Goal: Communication & Community: Answer question/provide support

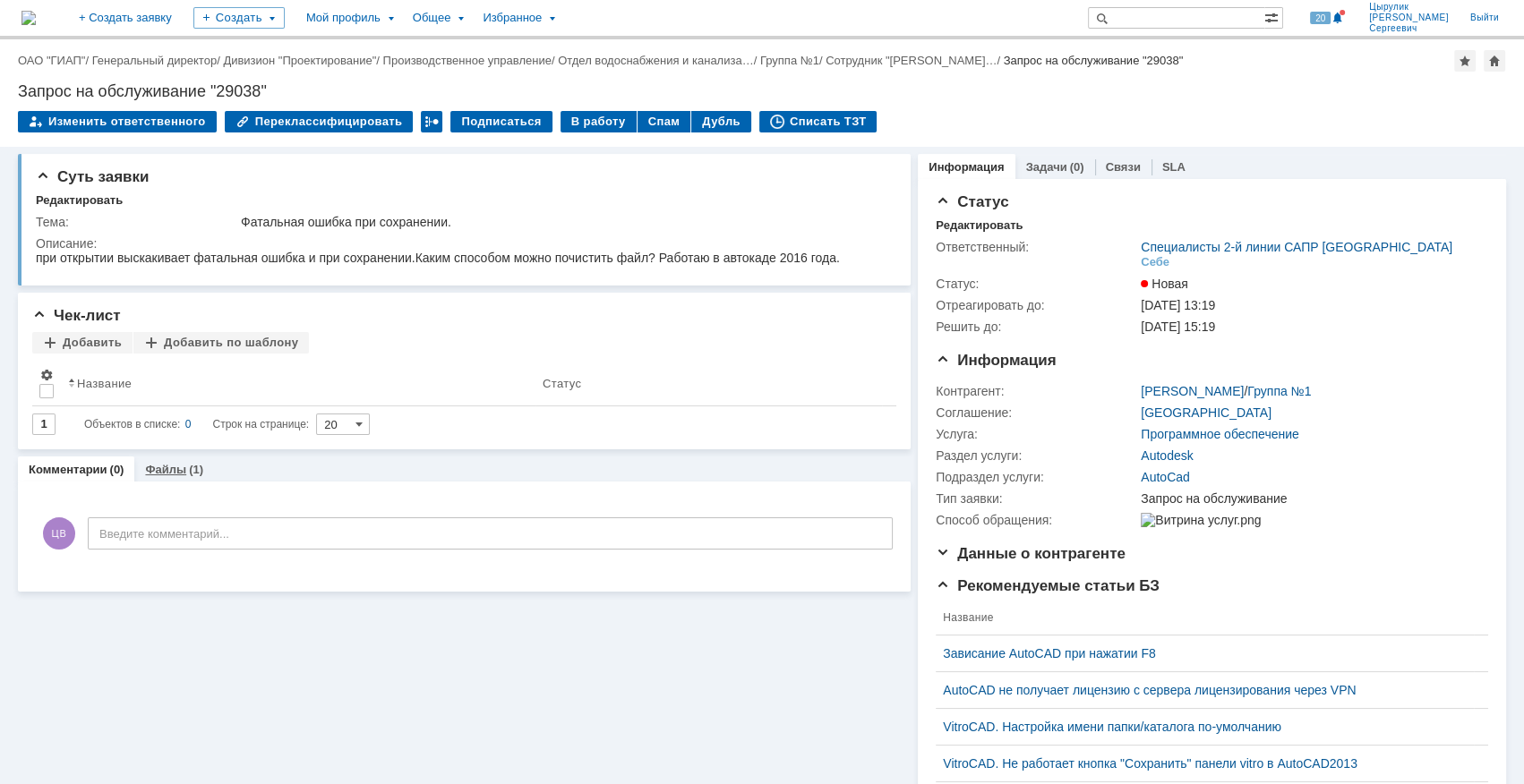
click at [155, 471] on link "Файлы" at bounding box center [165, 469] width 41 height 13
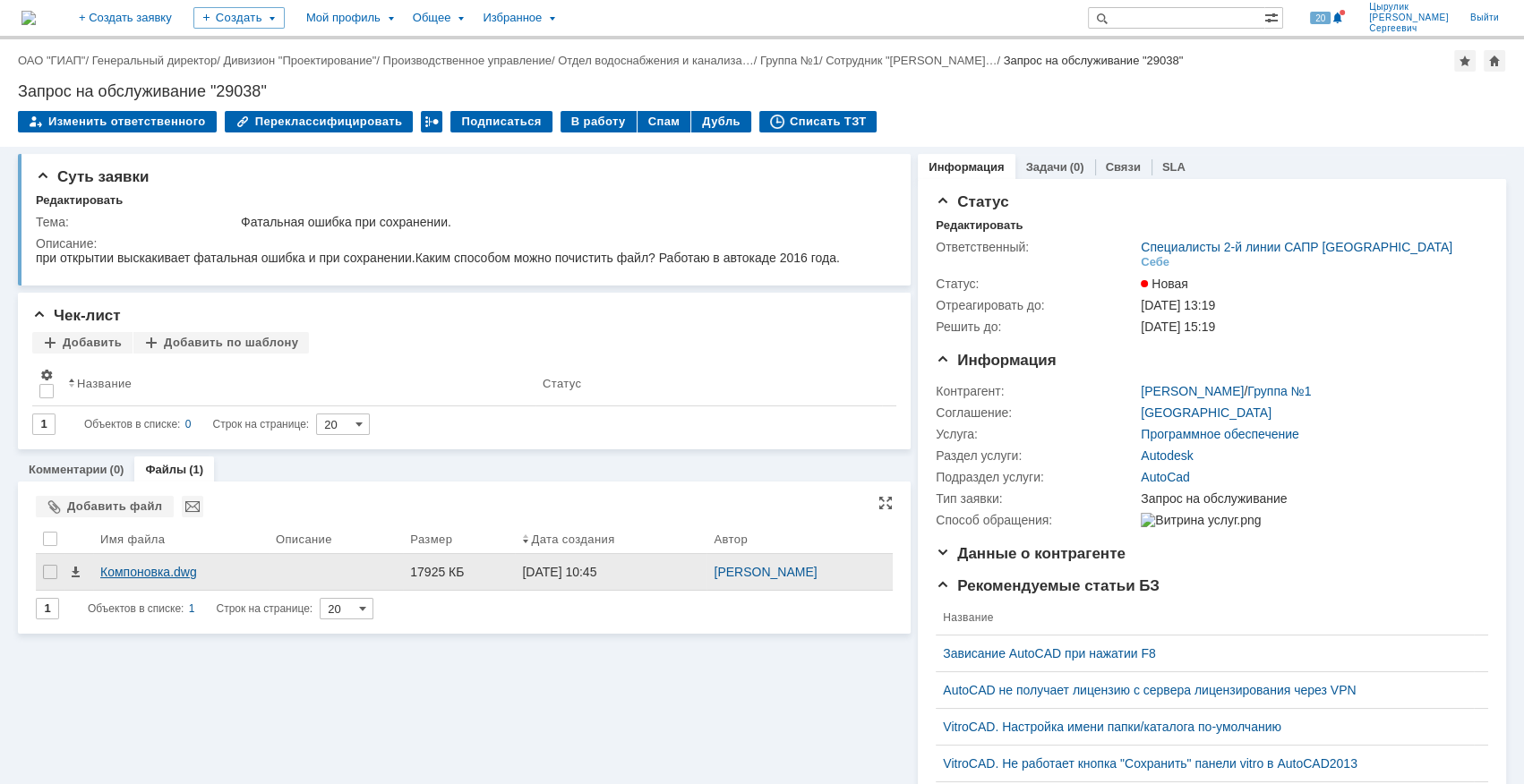
click at [136, 573] on div "Компоновка.dwg" at bounding box center [180, 572] width 161 height 14
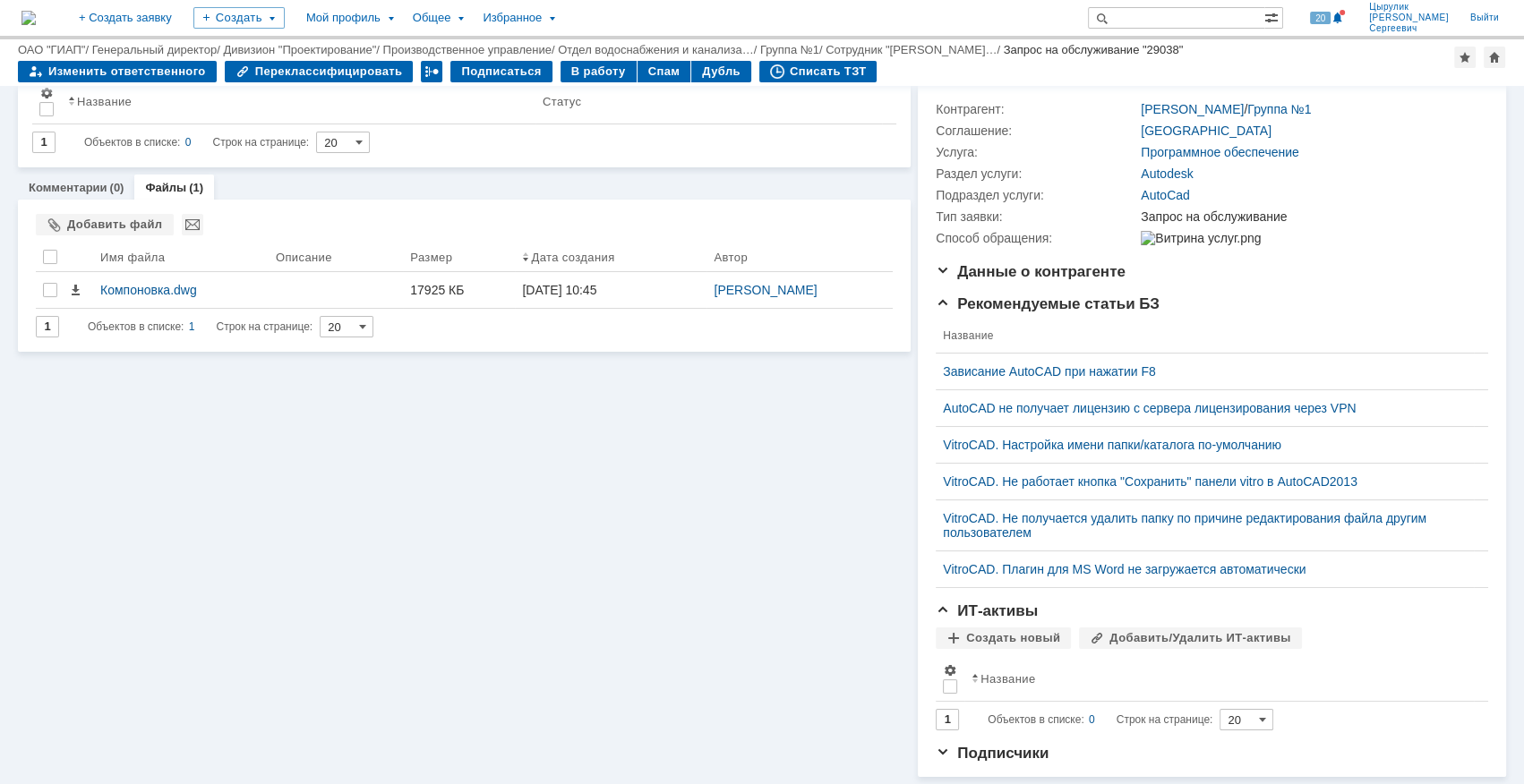
scroll to position [232, 0]
click at [68, 180] on link "Комментарии" at bounding box center [68, 187] width 79 height 13
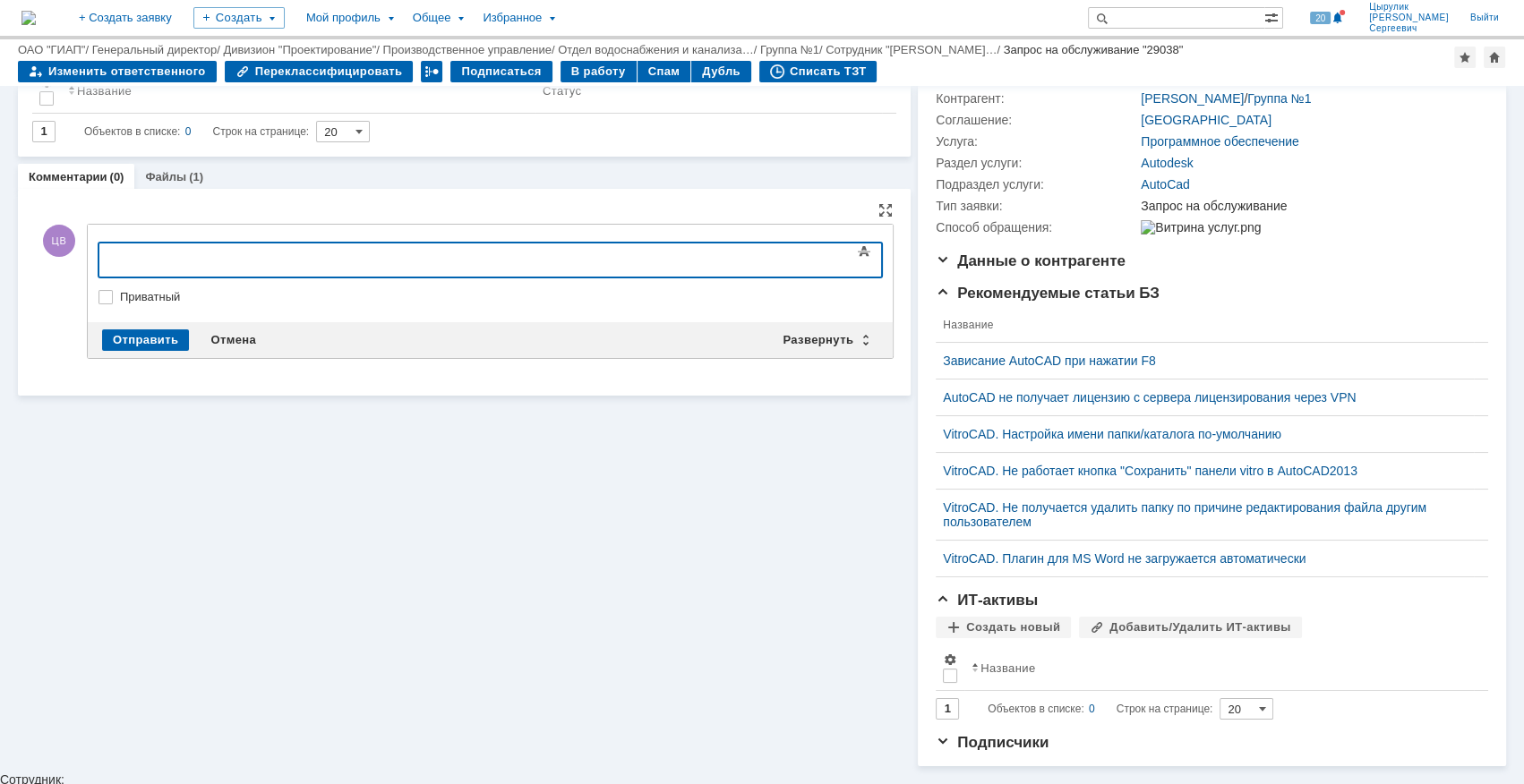
click at [189, 255] on div at bounding box center [244, 257] width 254 height 14
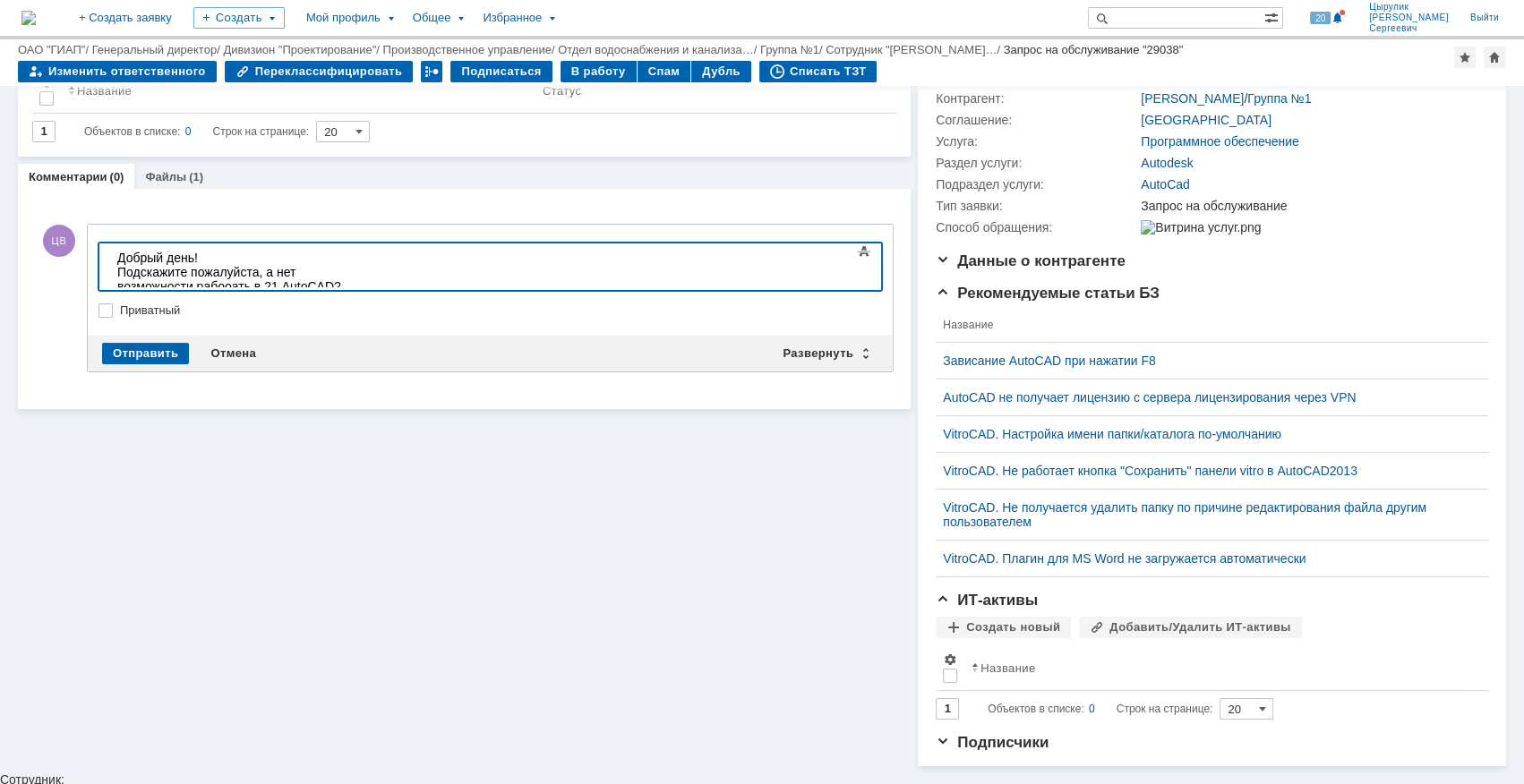
click at [371, 273] on div "Подскажите пожалуйста, а нет возможности рабооать в 21 AutoCAD?" at bounding box center [244, 279] width 254 height 29
click at [371, 274] on div "Подскажите пожалуйста, а нет возможности рабооать в 21 AutoCAD?" at bounding box center [244, 279] width 254 height 29
click at [371, 268] on div "Подскажите пожалуйста, а нет возможности рабоать в 21 AutoCAD?" at bounding box center [244, 279] width 254 height 29
click at [371, 270] on div "Подскажите пожалуйста, а нет возможности рабоать в 21 AutoCAD?" at bounding box center [244, 279] width 254 height 29
click at [371, 273] on div "Подскажите пожалуйста, а нет возможности рабоать в 21 AutoCAD?" at bounding box center [244, 279] width 254 height 29
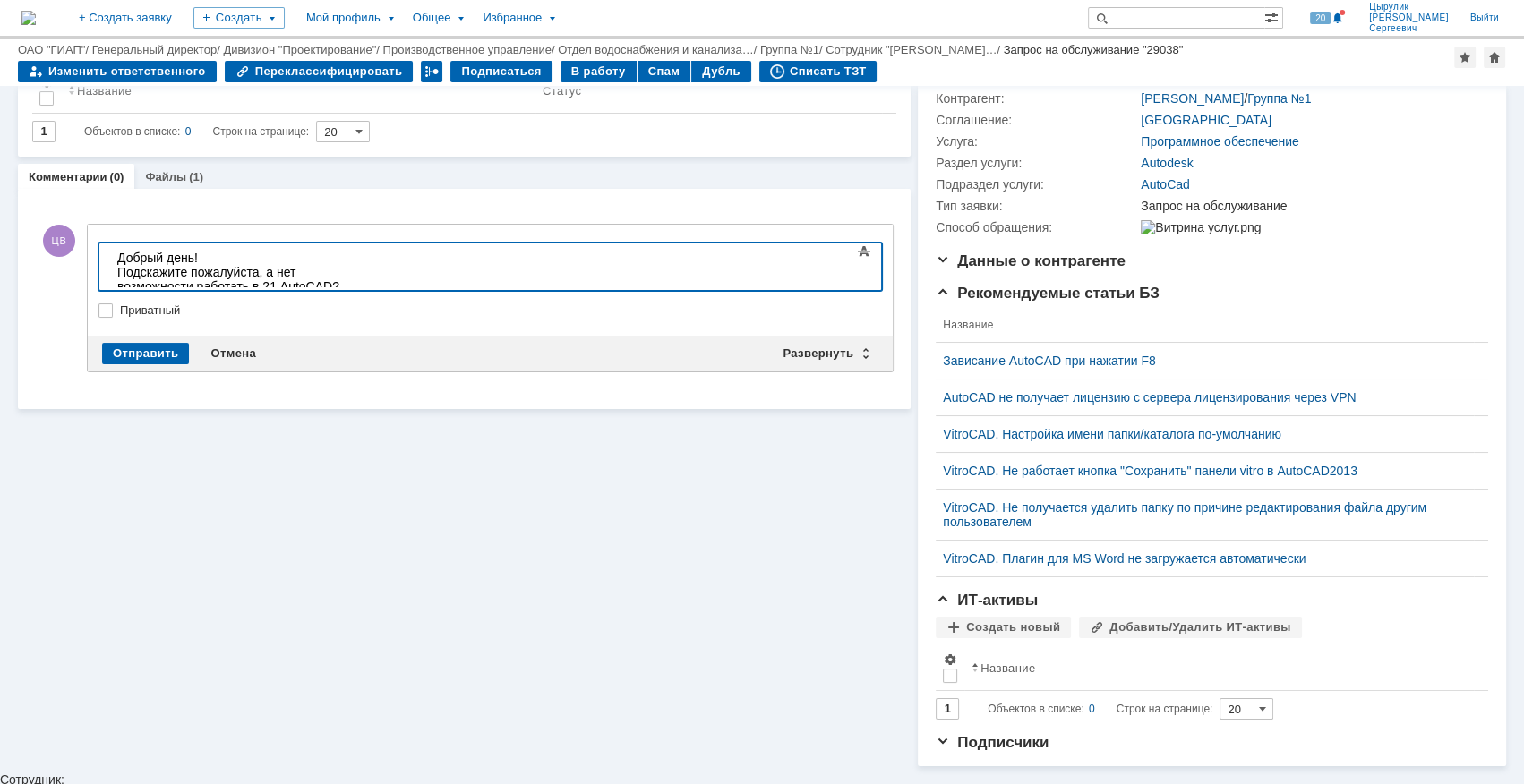
click at [371, 274] on div "Подскажите пожалуйста, а нет возможности работать в 21 AutoCAD?" at bounding box center [244, 279] width 254 height 29
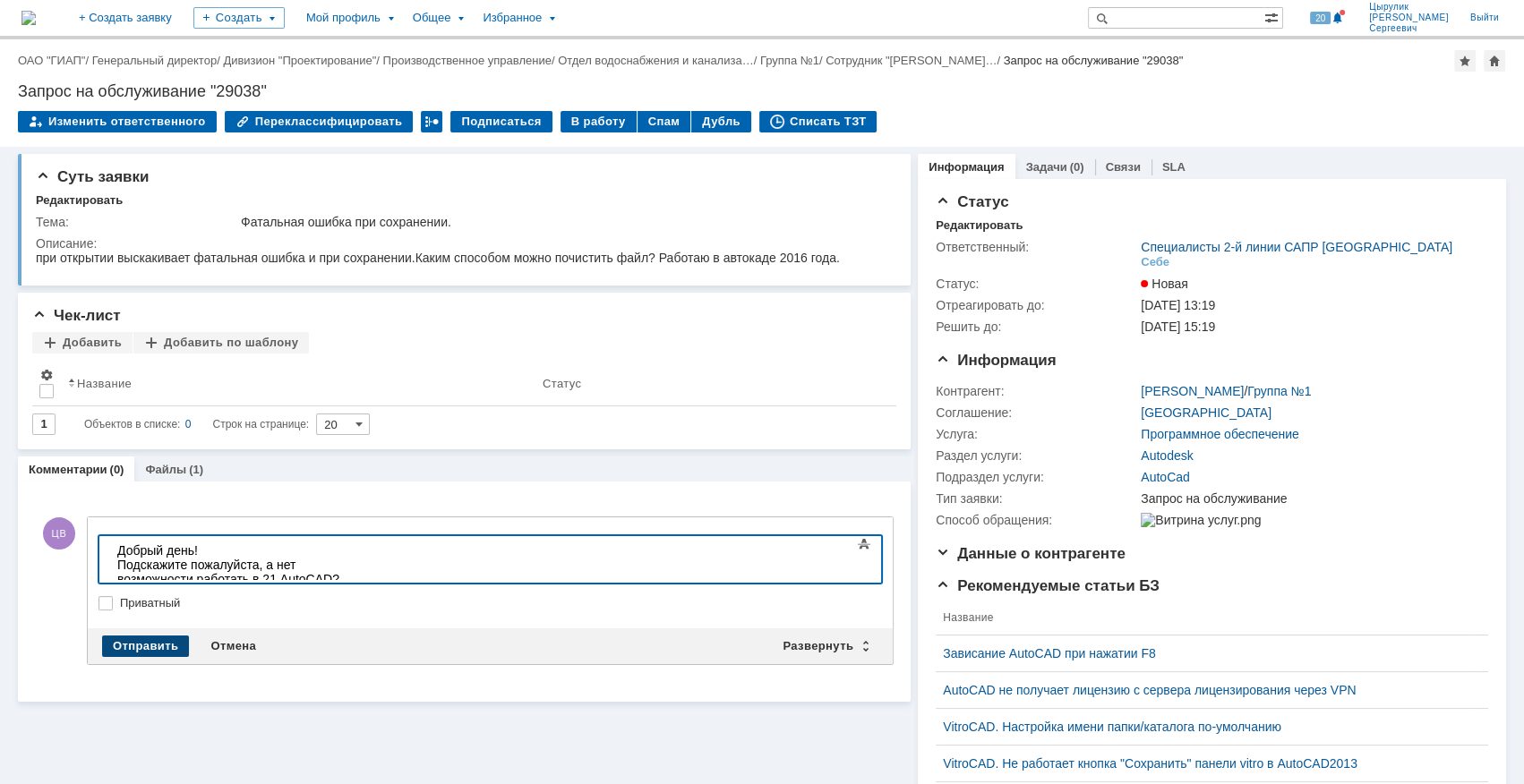
click at [140, 648] on div "Отправить" at bounding box center [145, 646] width 86 height 21
